Goal: Information Seeking & Learning: Learn about a topic

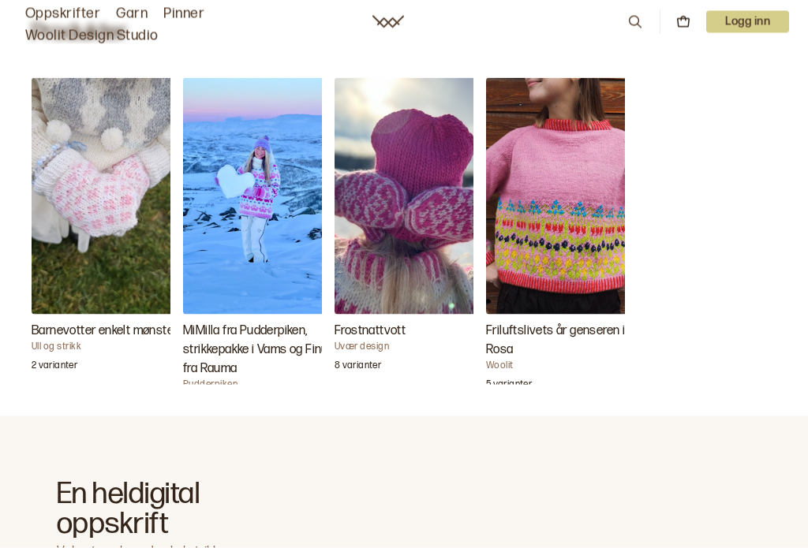
scroll to position [514, 0]
click at [398, 211] on img "Frostnattvott" at bounding box center [414, 195] width 158 height 237
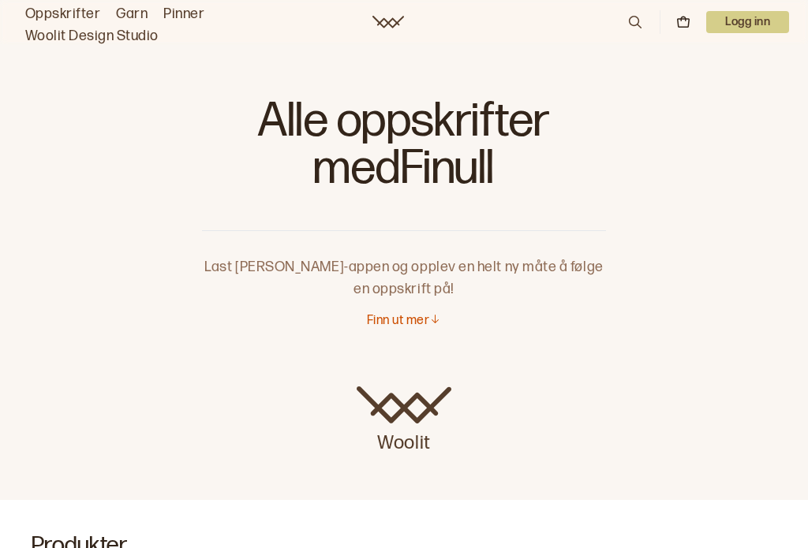
click at [400, 319] on p "Finn ut mer" at bounding box center [398, 321] width 62 height 17
click at [64, 7] on link "Oppskrifter" at bounding box center [62, 14] width 75 height 22
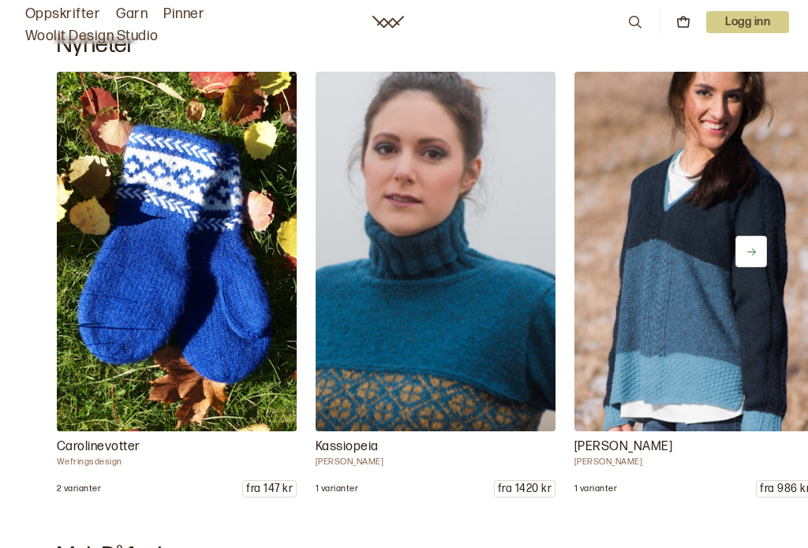
scroll to position [10168, 0]
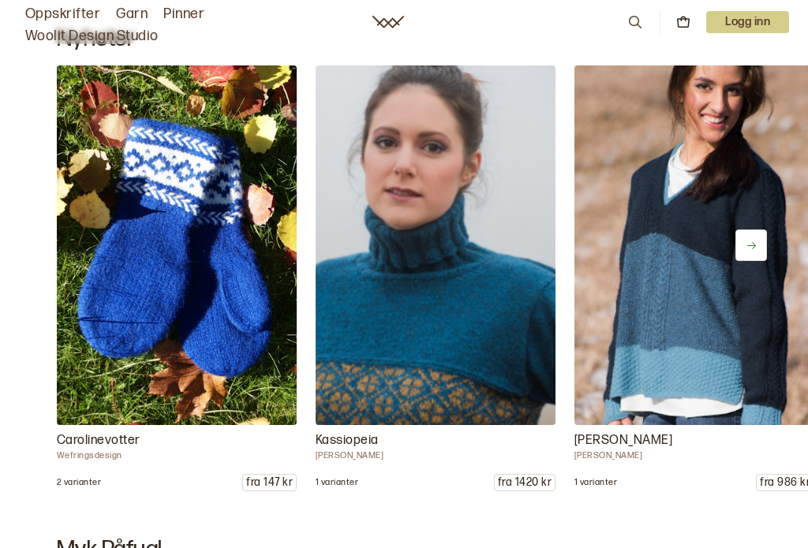
click at [678, 320] on img at bounding box center [694, 245] width 240 height 360
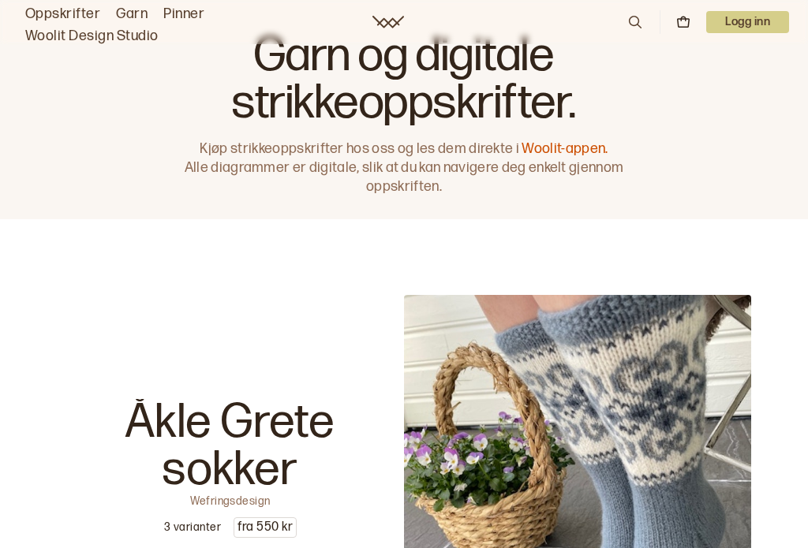
click at [74, 18] on link "Oppskrifter" at bounding box center [62, 14] width 75 height 22
click at [77, 11] on link "Oppskrifter" at bounding box center [62, 14] width 75 height 22
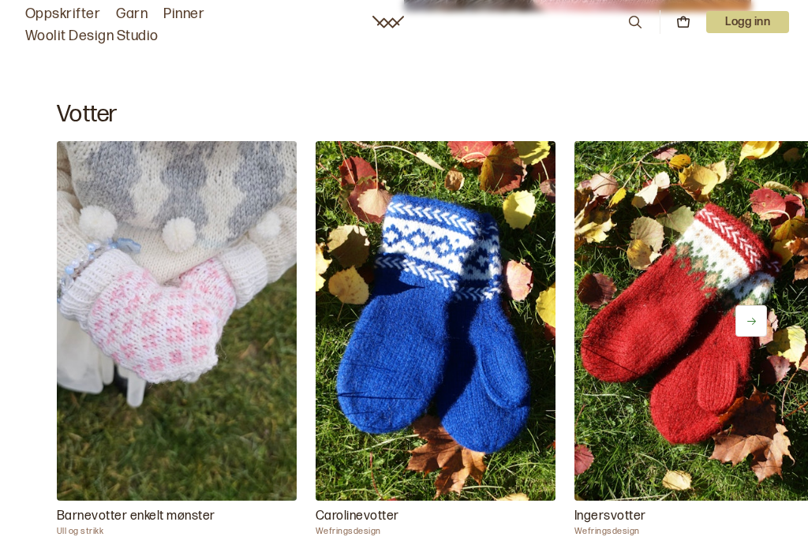
scroll to position [3090, 0]
